Goal: Navigation & Orientation: Find specific page/section

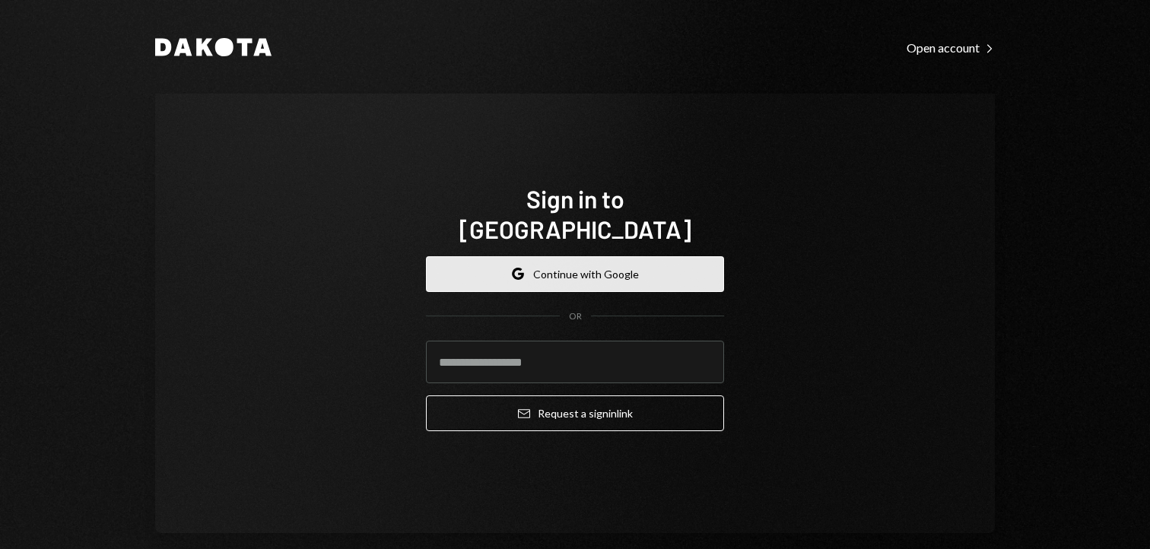
click at [574, 256] on button "Google Continue with Google" at bounding box center [575, 274] width 298 height 36
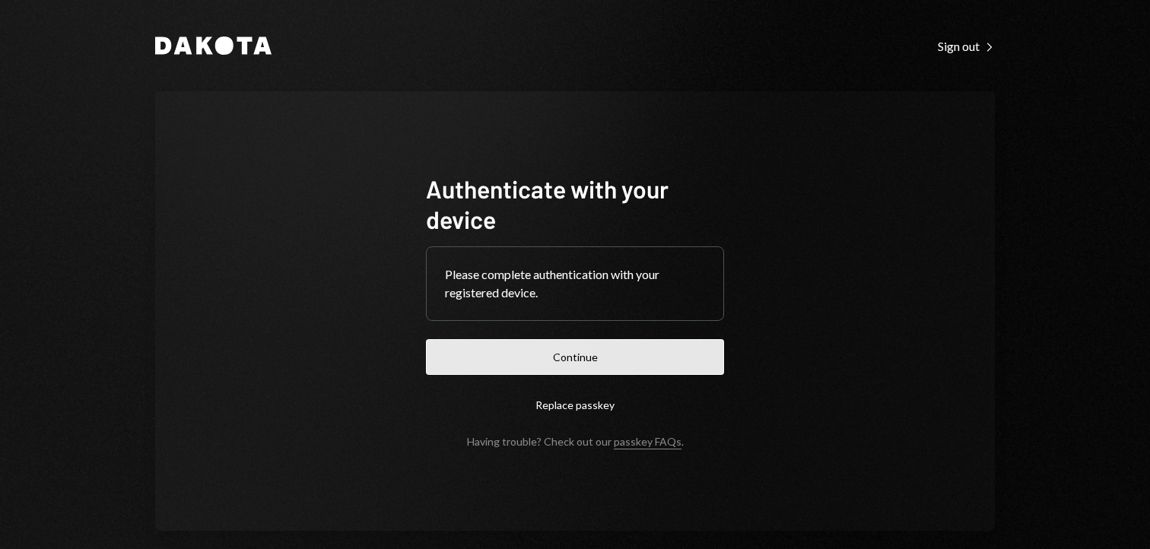
click at [531, 344] on button "Continue" at bounding box center [575, 357] width 298 height 36
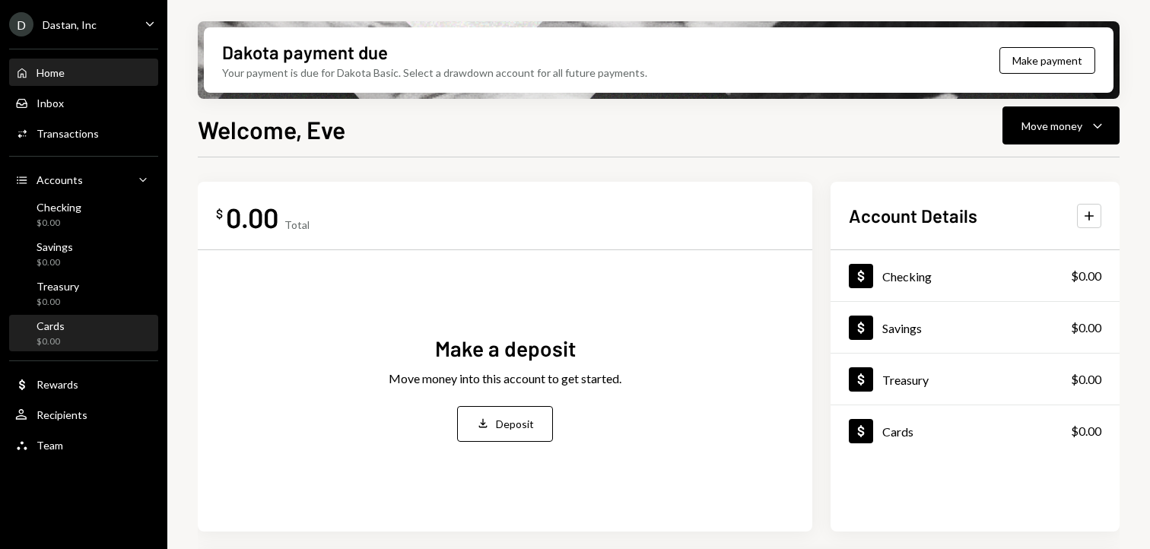
click at [46, 331] on div "Cards" at bounding box center [51, 326] width 28 height 13
